Goal: Information Seeking & Learning: Learn about a topic

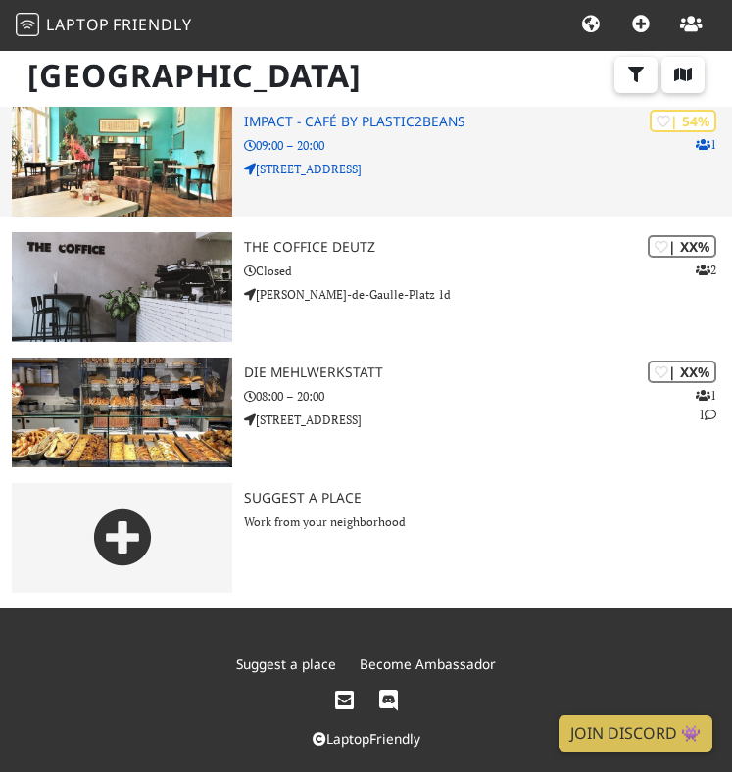
scroll to position [1156, 0]
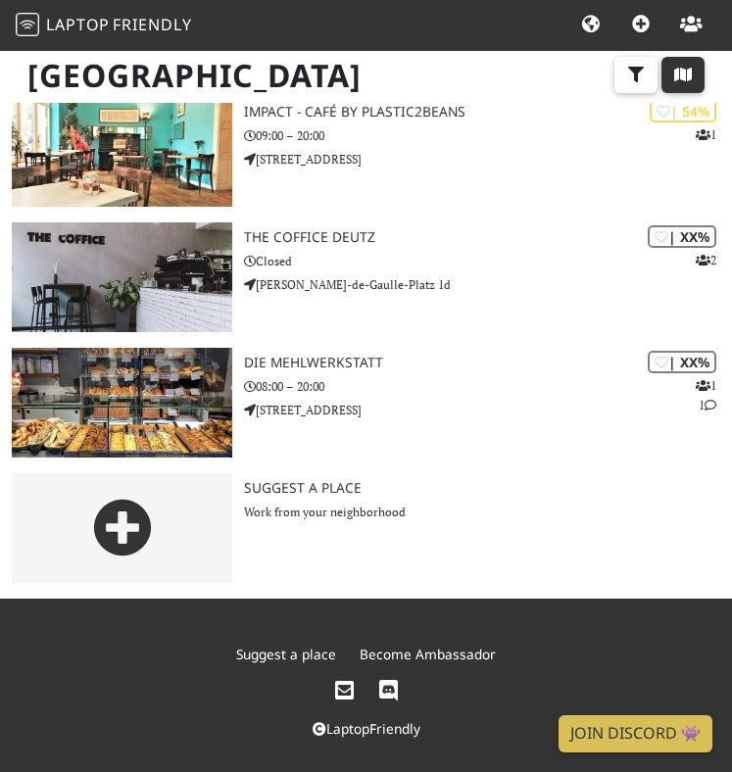
click at [680, 74] on icon "button" at bounding box center [683, 75] width 20 height 16
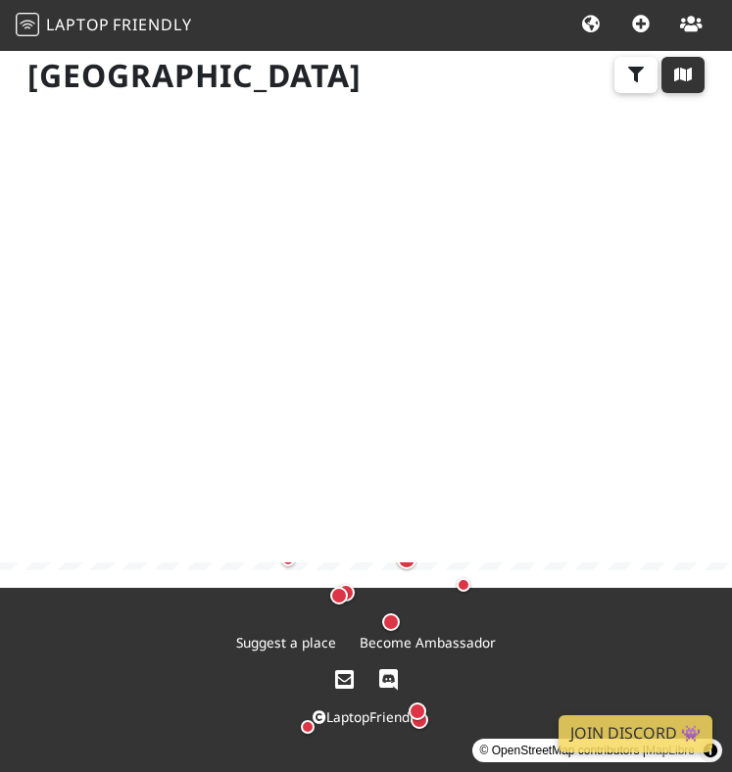
scroll to position [182, 0]
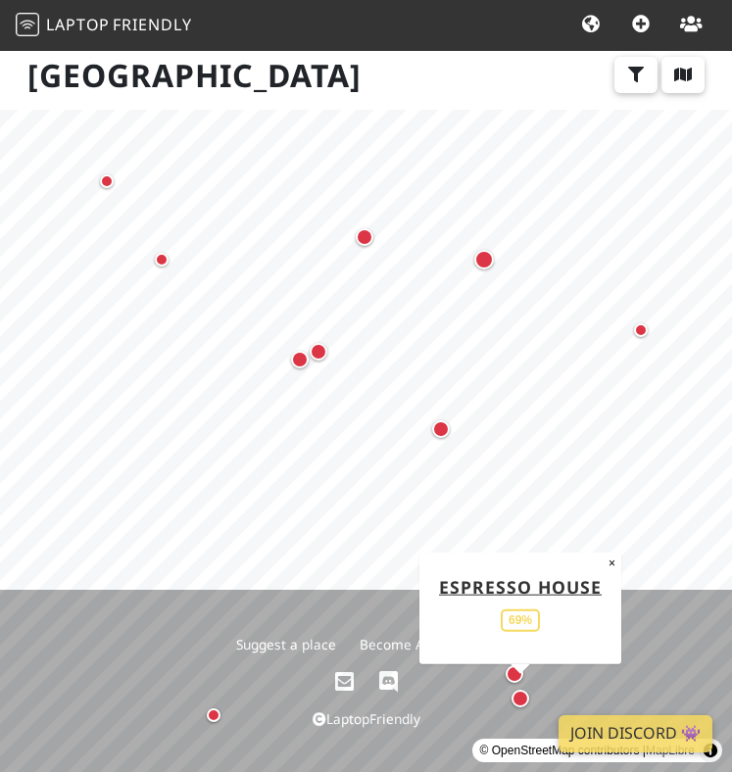
click at [517, 689] on div "Map marker" at bounding box center [520, 698] width 25 height 25
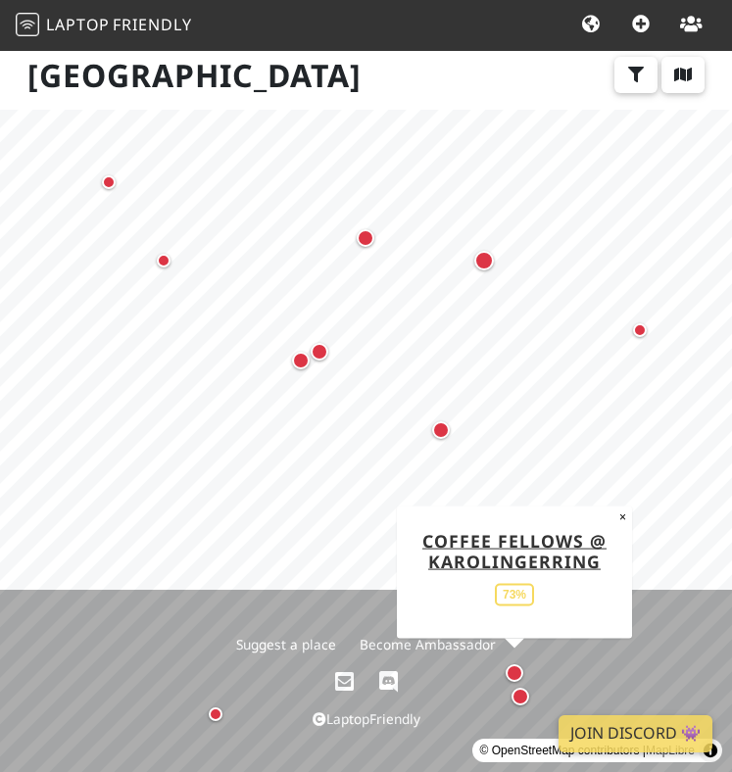
click at [518, 667] on div "Map marker" at bounding box center [515, 674] width 18 height 18
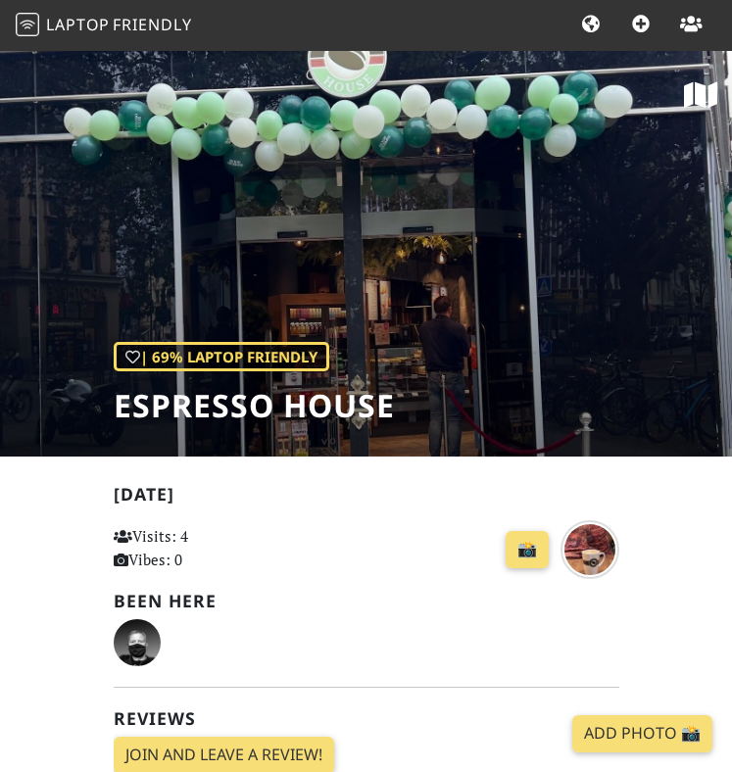
scroll to position [-1, 0]
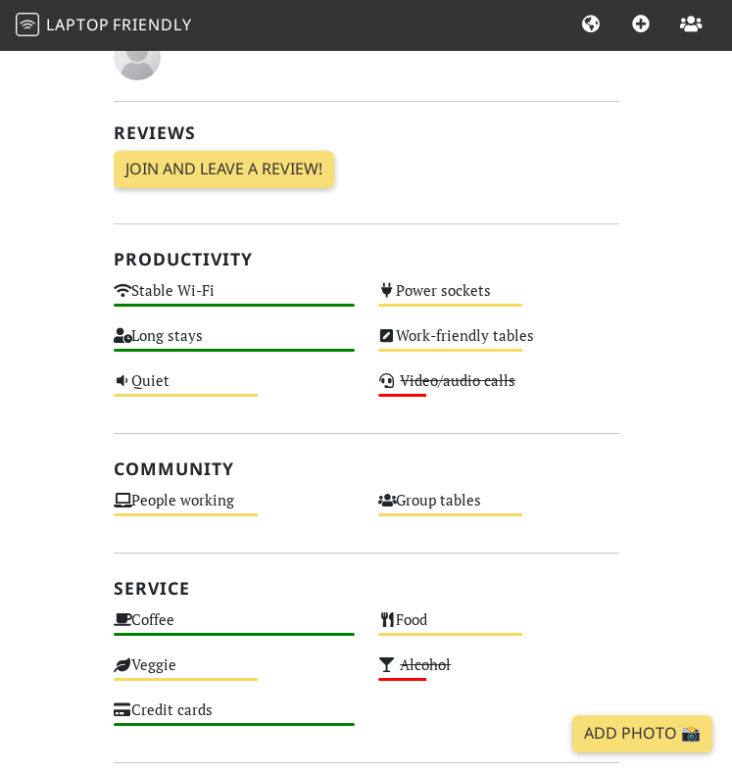
scroll to position [585, 0]
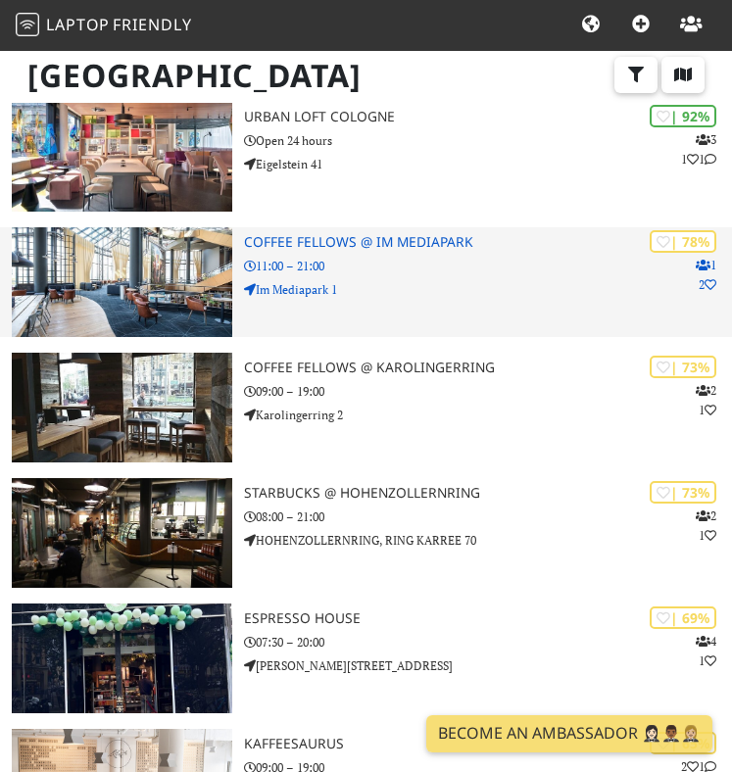
scroll to position [146, 0]
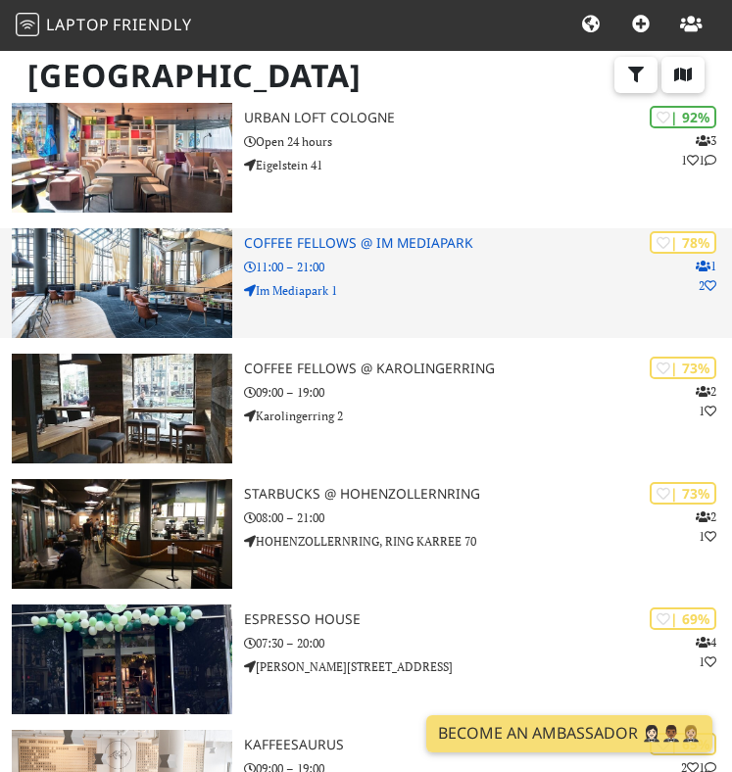
click at [372, 258] on p "11:00 – 21:00" at bounding box center [488, 267] width 488 height 19
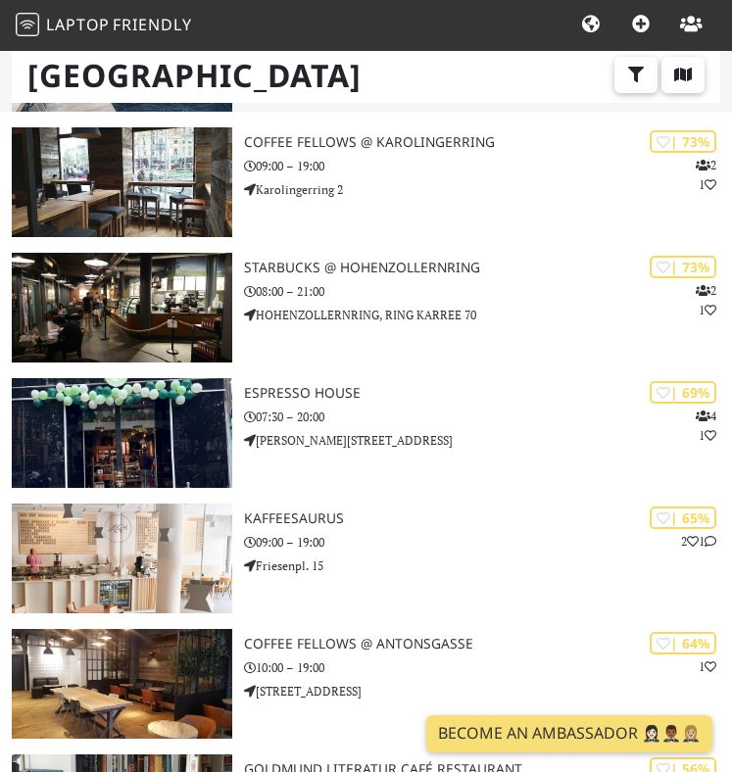
scroll to position [375, 0]
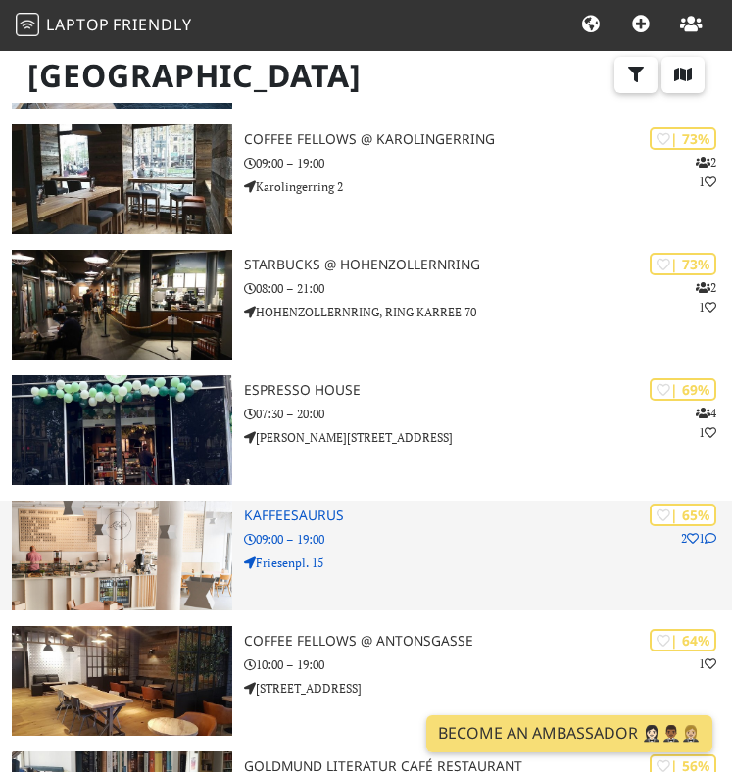
click at [327, 524] on div "| 65% 2 1 Kaffeesaurus 09:00 – 19:00 Friesenpl. 15" at bounding box center [488, 556] width 488 height 110
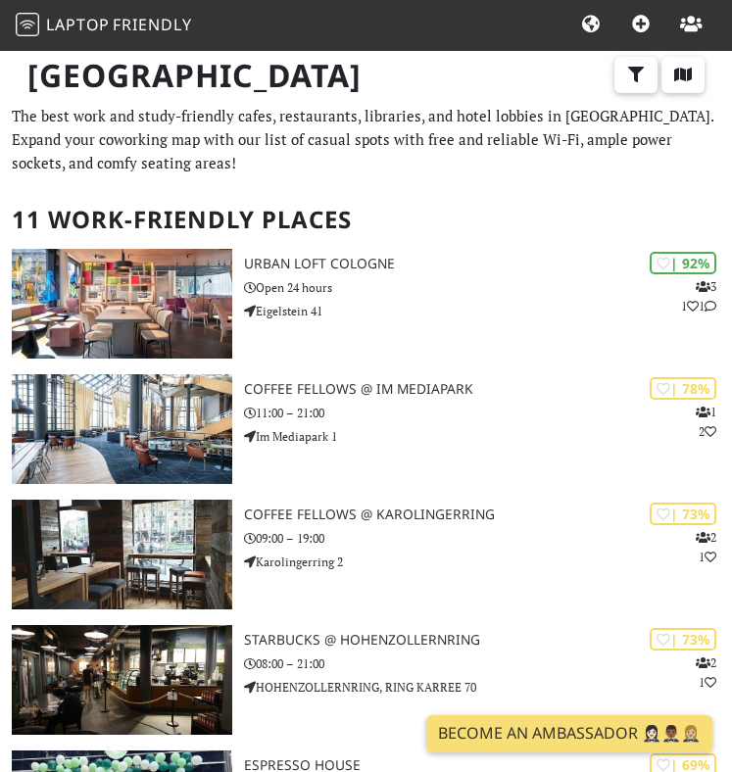
scroll to position [0, 0]
click at [263, 220] on h2 "11 Work-Friendly Places" at bounding box center [366, 220] width 709 height 60
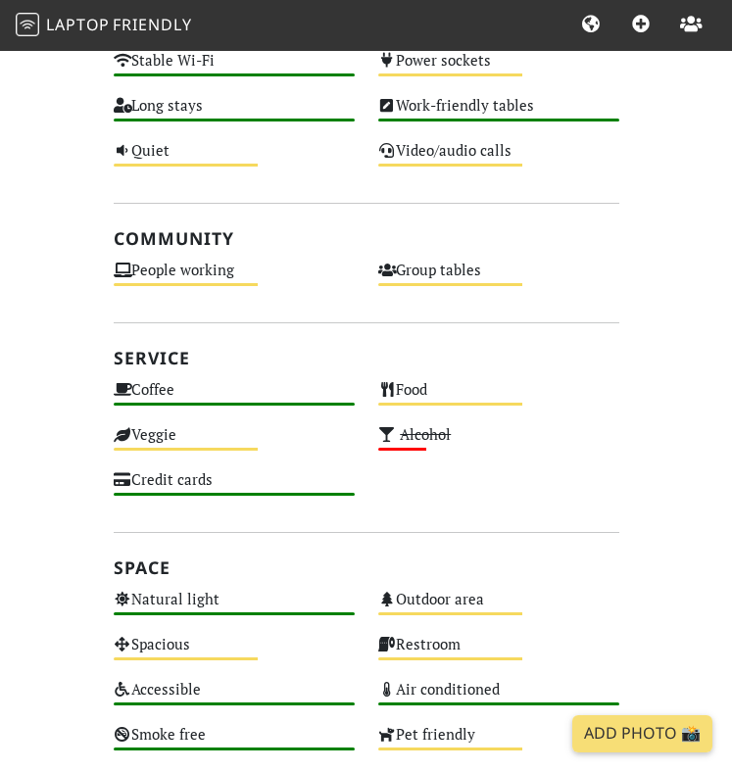
scroll to position [820, 0]
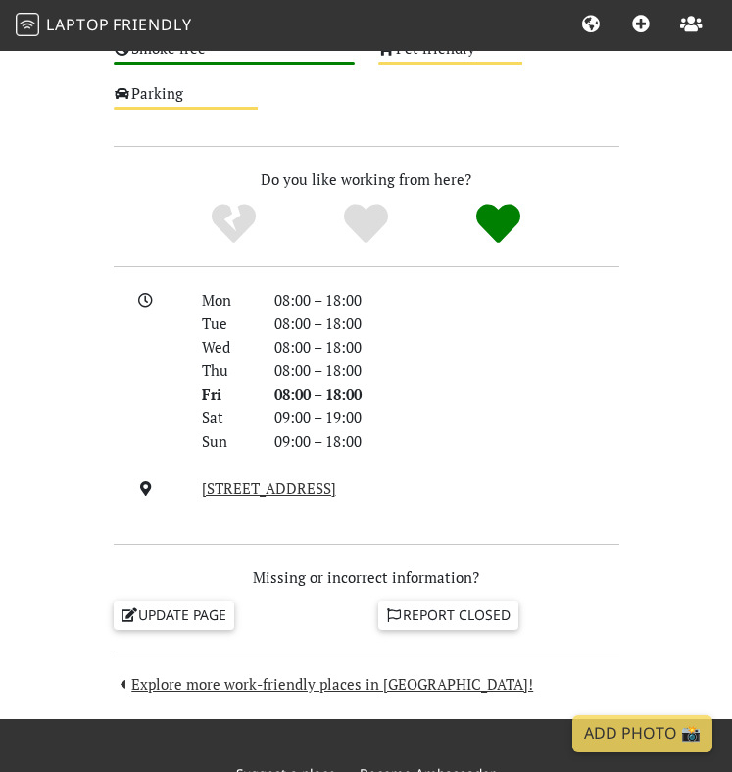
scroll to position [1652, 0]
